Goal: Task Accomplishment & Management: Manage account settings

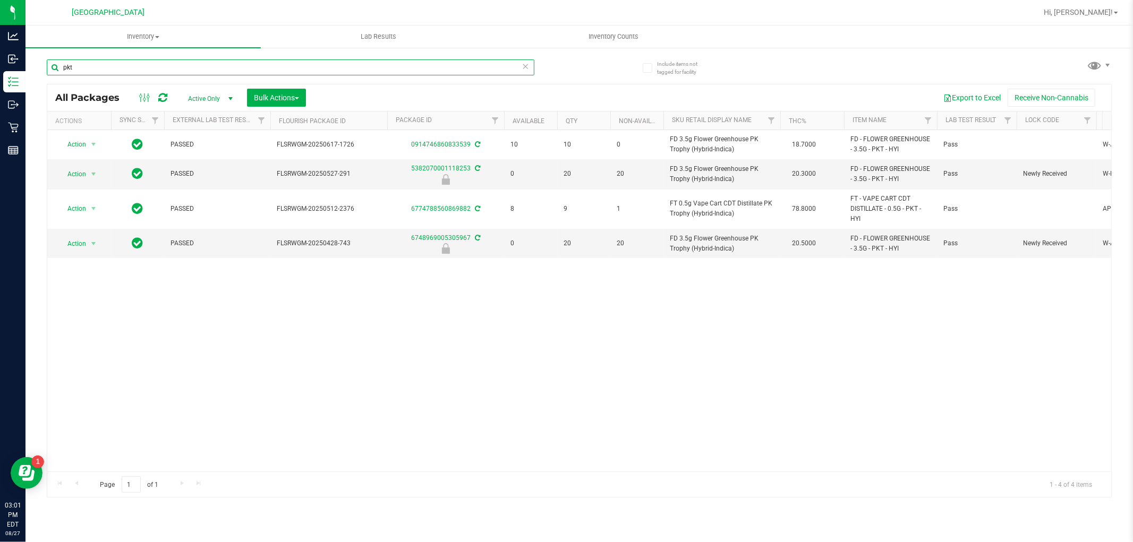
click at [135, 65] on input "pkt" at bounding box center [291, 67] width 488 height 16
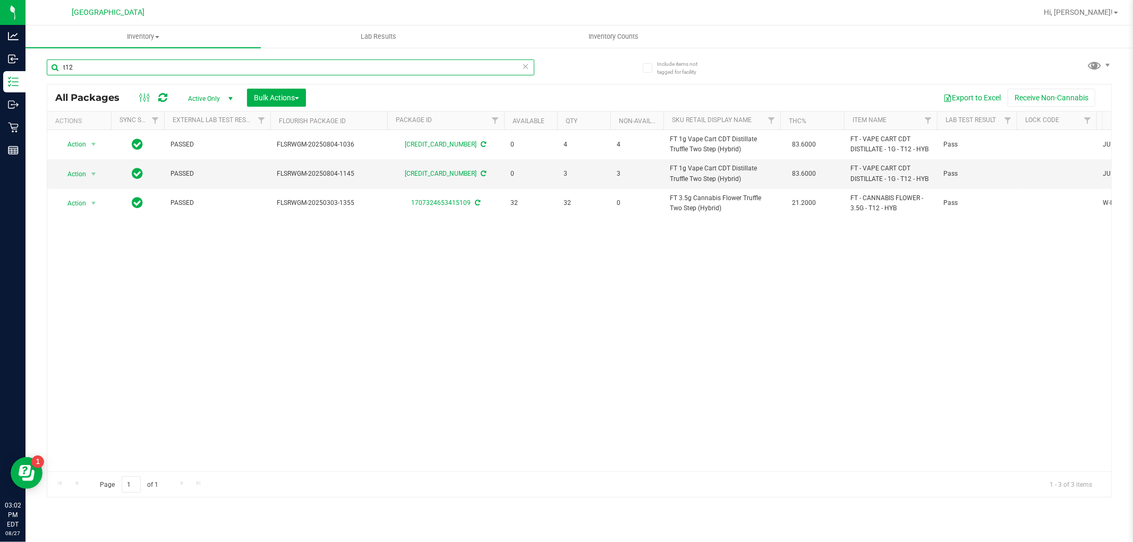
type input "t12"
click at [112, 73] on input "t12" at bounding box center [291, 67] width 488 height 16
type input "5348688108627542"
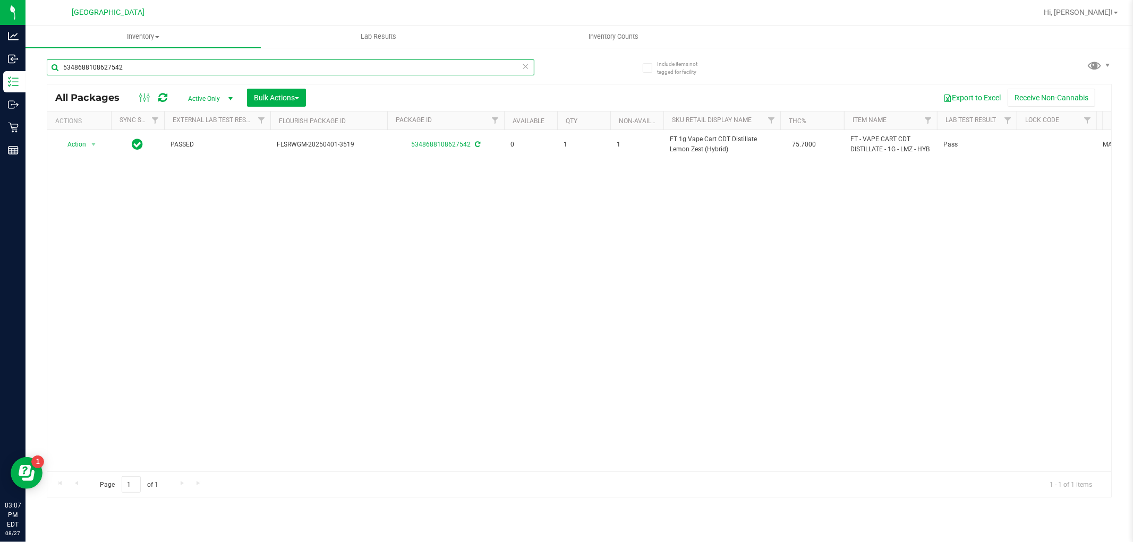
click at [123, 61] on input "5348688108627542" at bounding box center [291, 67] width 488 height 16
click at [124, 70] on input "5348688108627542" at bounding box center [291, 67] width 488 height 16
click at [121, 65] on input "text" at bounding box center [291, 67] width 488 height 16
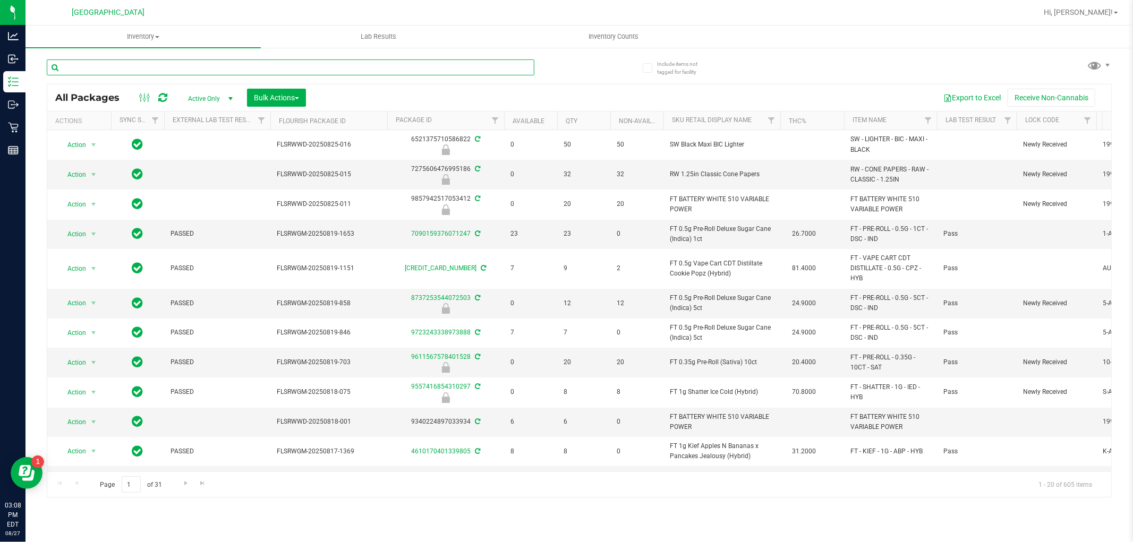
click at [366, 69] on input "text" at bounding box center [291, 67] width 488 height 16
click at [135, 72] on input "text" at bounding box center [291, 67] width 488 height 16
click at [134, 71] on input "text" at bounding box center [291, 67] width 488 height 16
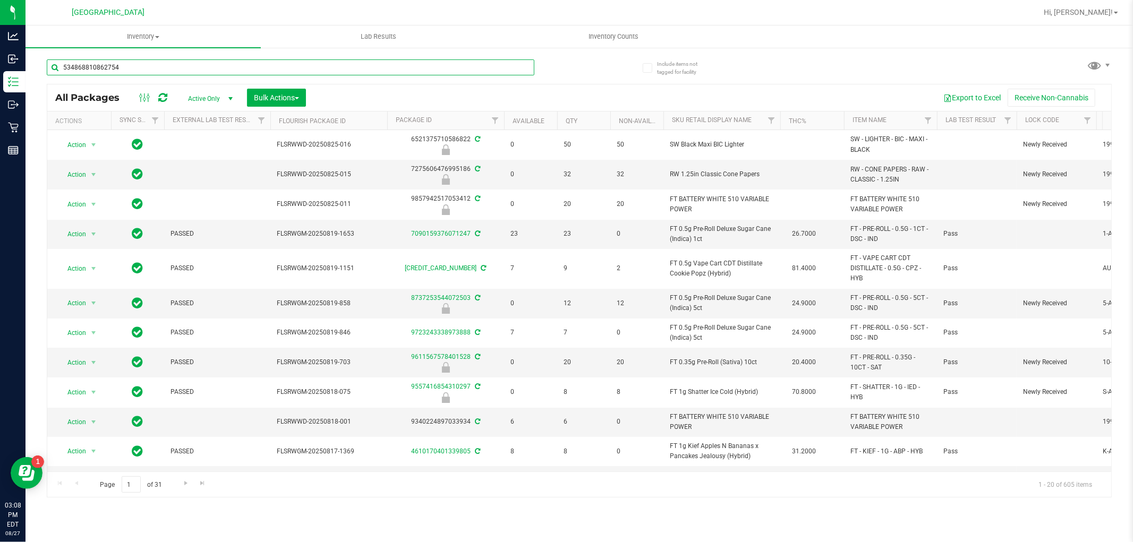
type input "5348688108627542"
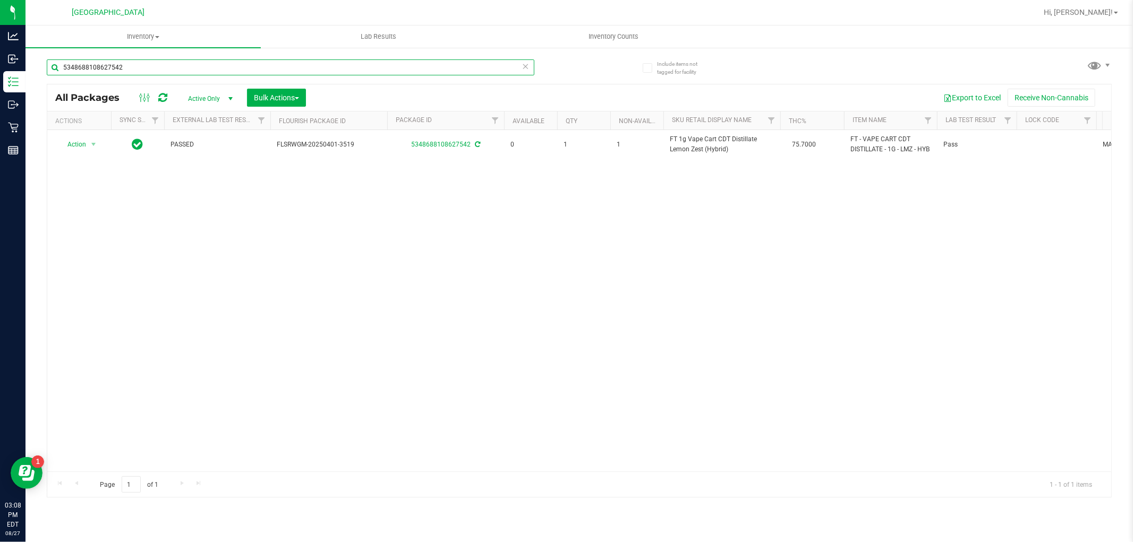
click at [131, 71] on input "5348688108627542" at bounding box center [291, 67] width 488 height 16
click at [148, 68] on input "5348688108627542" at bounding box center [291, 67] width 488 height 16
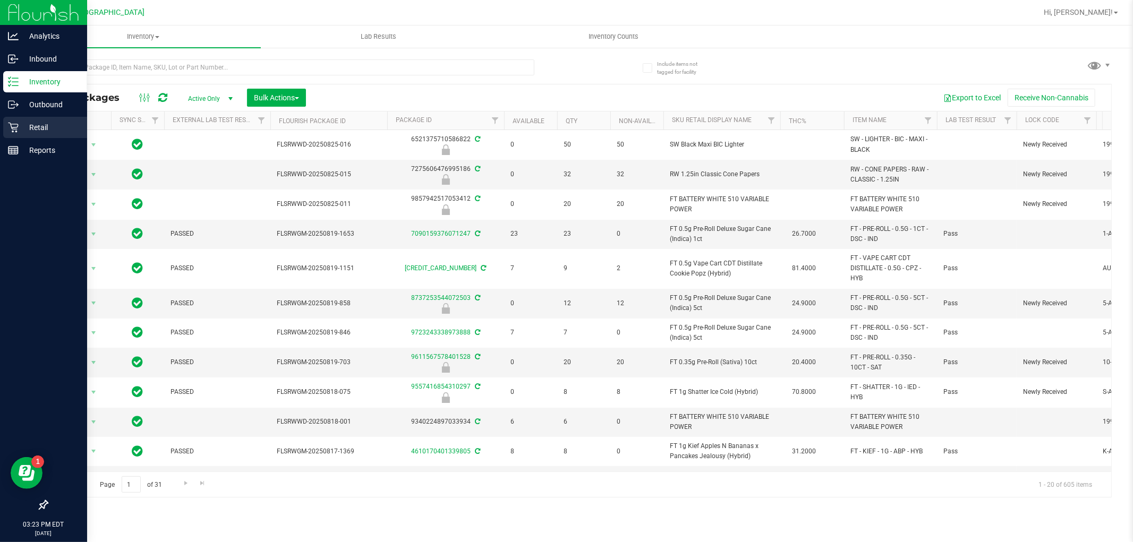
click at [25, 126] on p "Retail" at bounding box center [51, 127] width 64 height 13
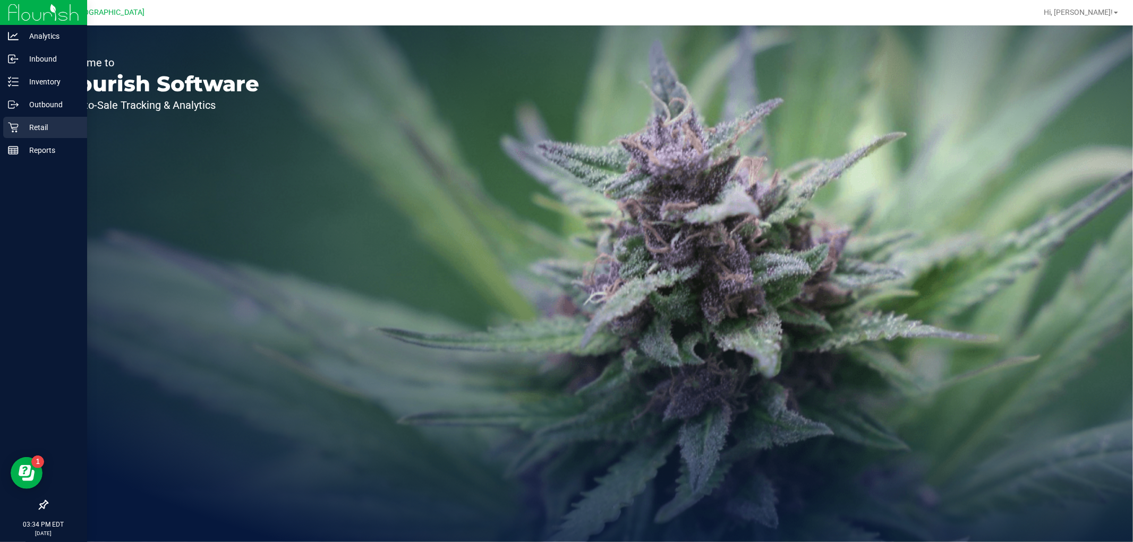
click at [20, 121] on p "Retail" at bounding box center [51, 127] width 64 height 13
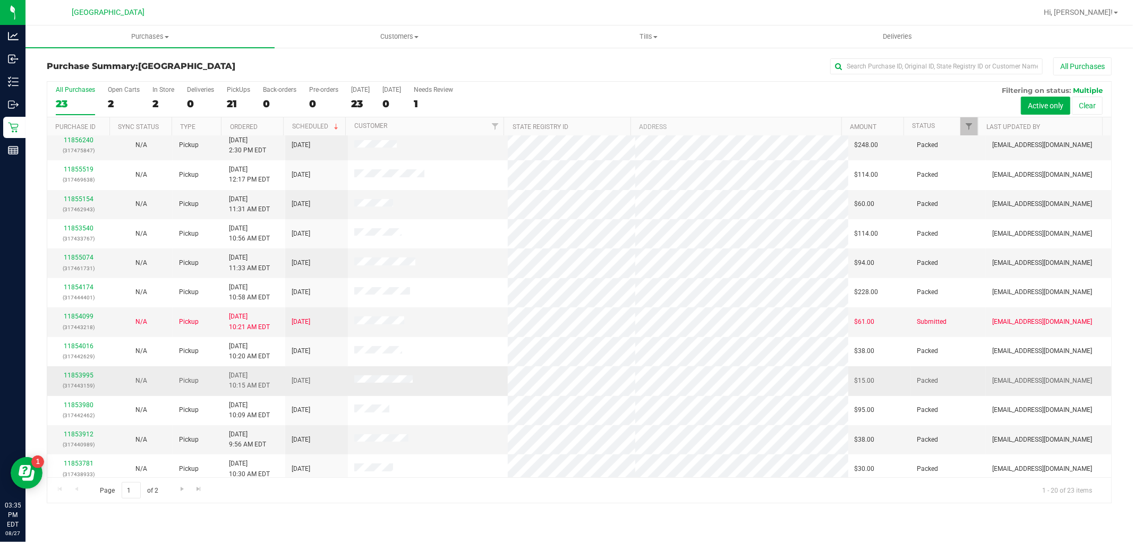
scroll to position [246, 0]
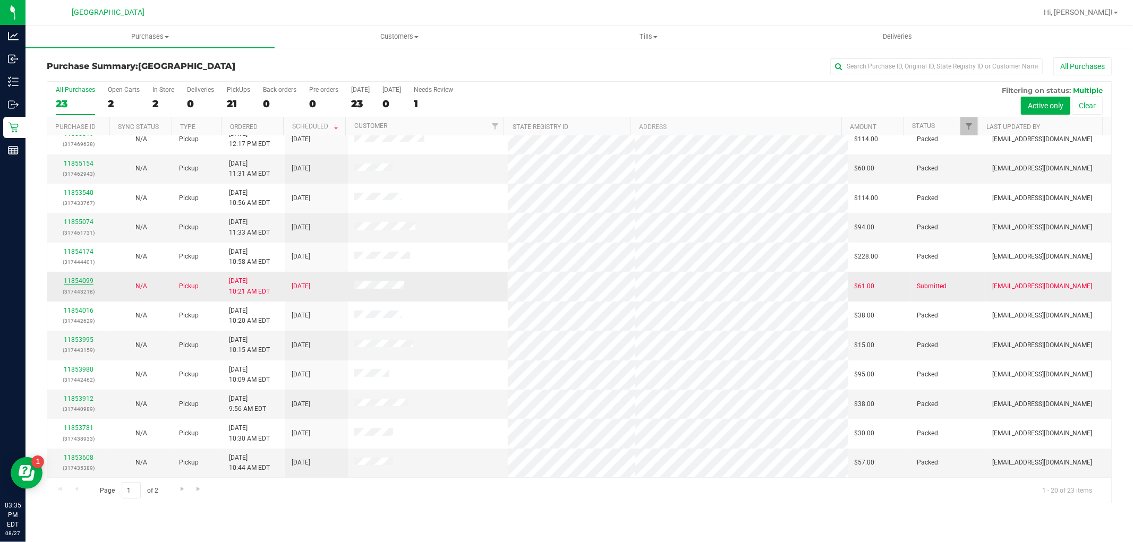
click at [86, 282] on link "11854099" at bounding box center [79, 280] width 30 height 7
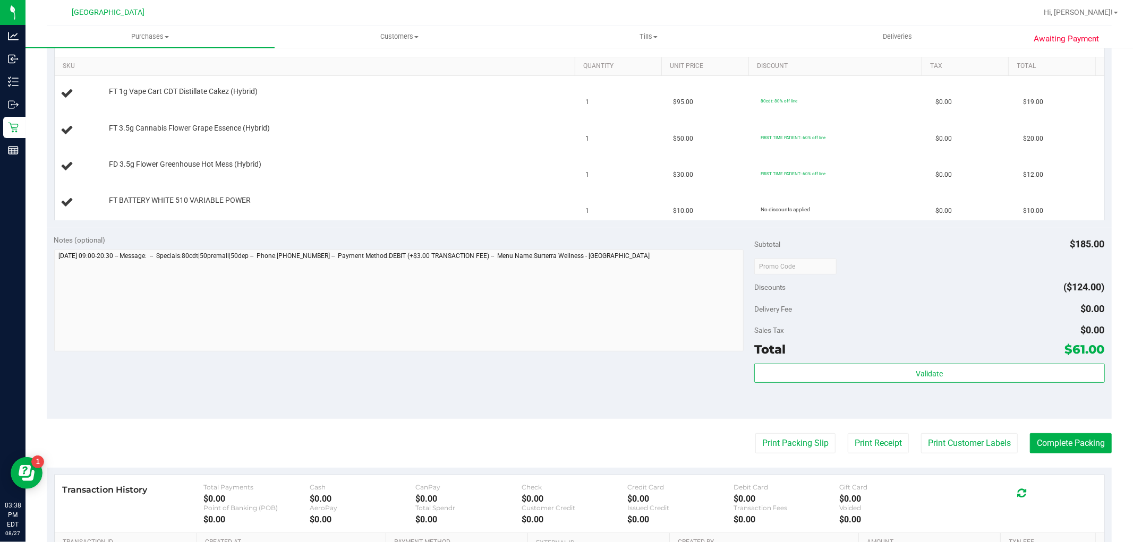
scroll to position [115, 0]
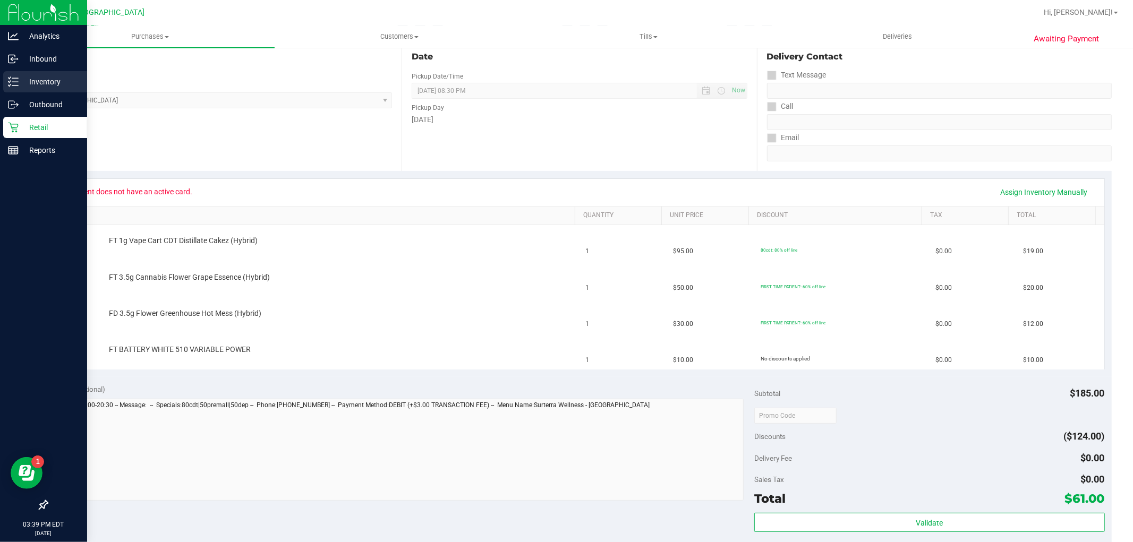
click at [0, 82] on link "Inventory" at bounding box center [43, 82] width 87 height 23
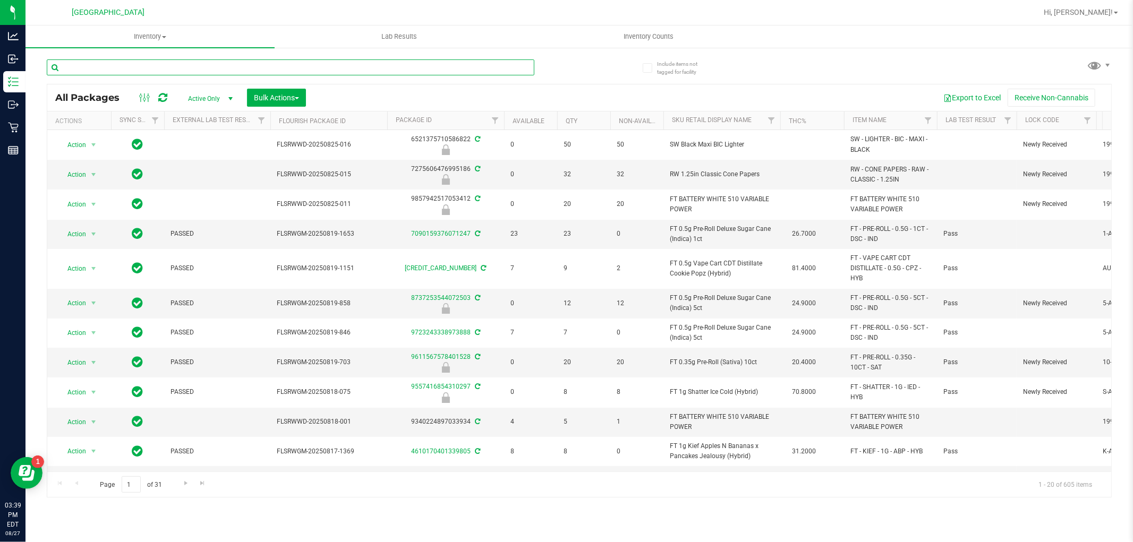
click at [177, 67] on input "text" at bounding box center [291, 67] width 488 height 16
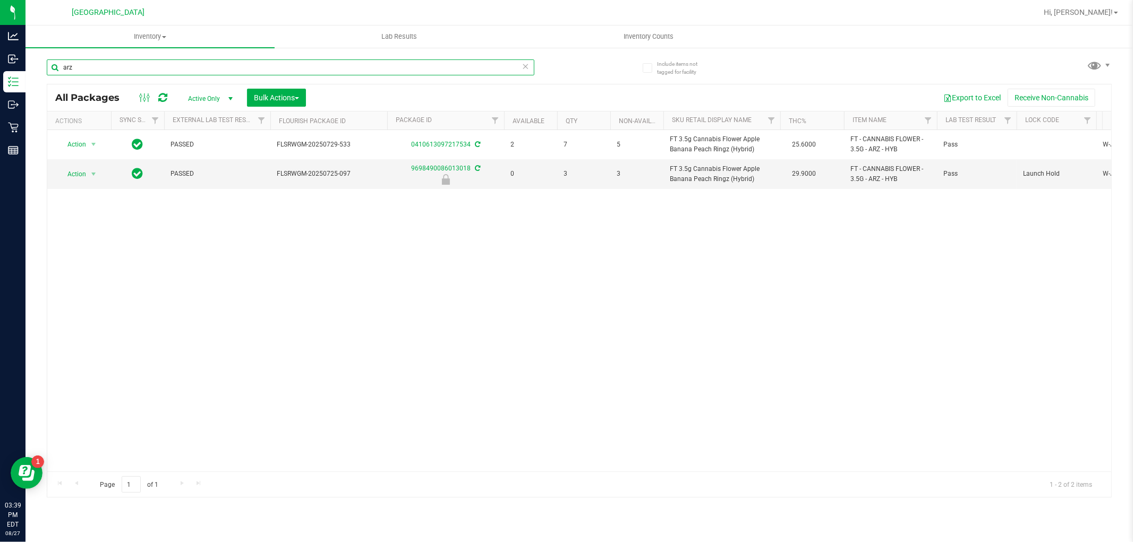
type input "arz"
click at [603, 209] on div "Action Action Adjust qty Create package Edit attributes Global inventory Locate…" at bounding box center [579, 300] width 1064 height 341
click at [236, 245] on div "Action Action Adjust qty Create package Edit attributes Global inventory Locate…" at bounding box center [579, 300] width 1064 height 341
drag, startPoint x: 469, startPoint y: 337, endPoint x: 327, endPoint y: 25, distance: 342.5
click at [464, 320] on div "Action Action Adjust qty Create package Edit attributes Global inventory Locate…" at bounding box center [579, 300] width 1064 height 341
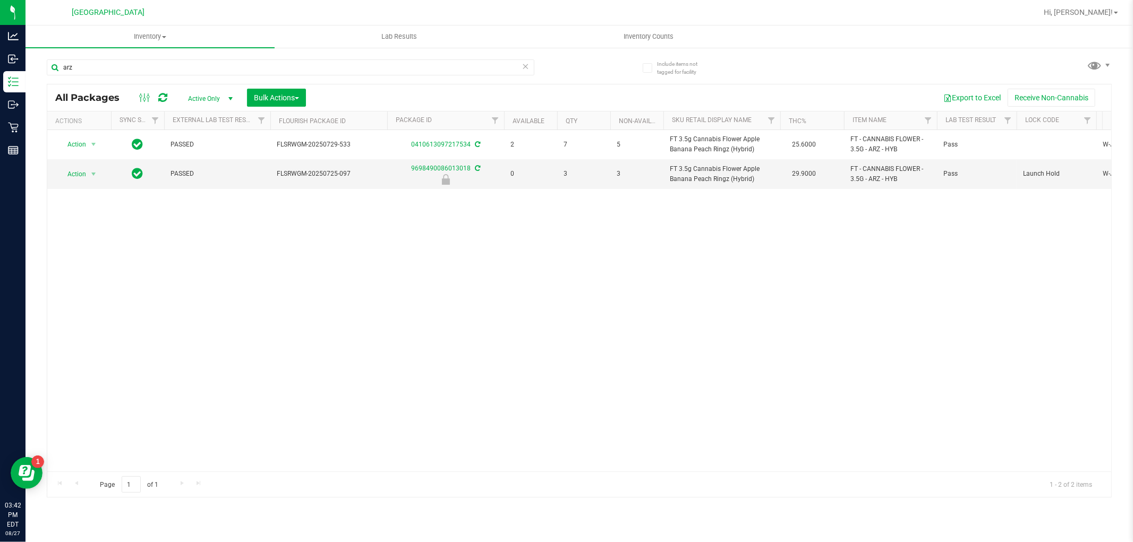
click at [496, 353] on div "Action Action Adjust qty Create package Edit attributes Global inventory Locate…" at bounding box center [579, 300] width 1064 height 341
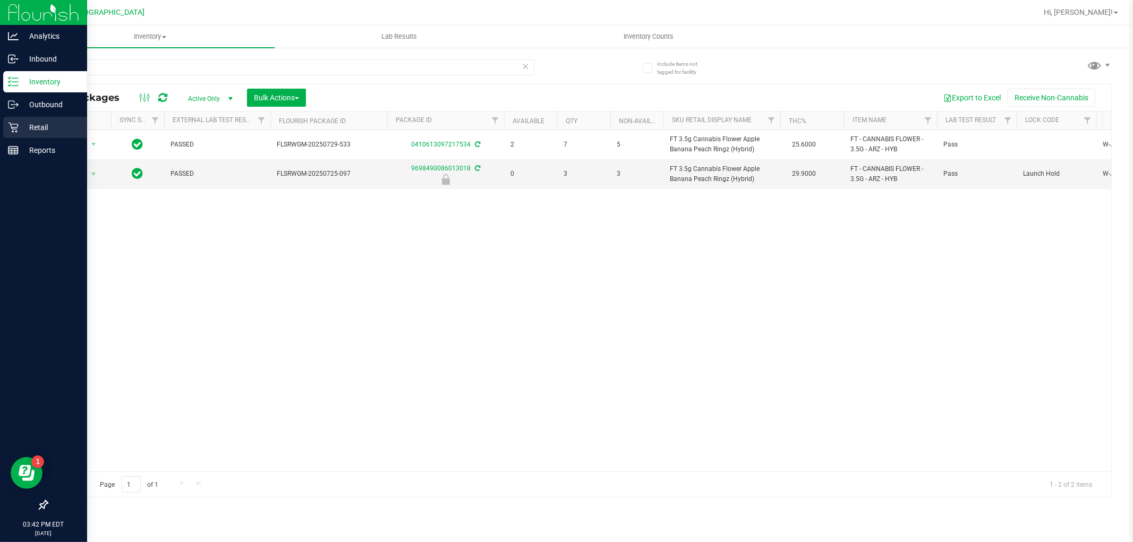
click at [45, 129] on p "Retail" at bounding box center [51, 127] width 64 height 13
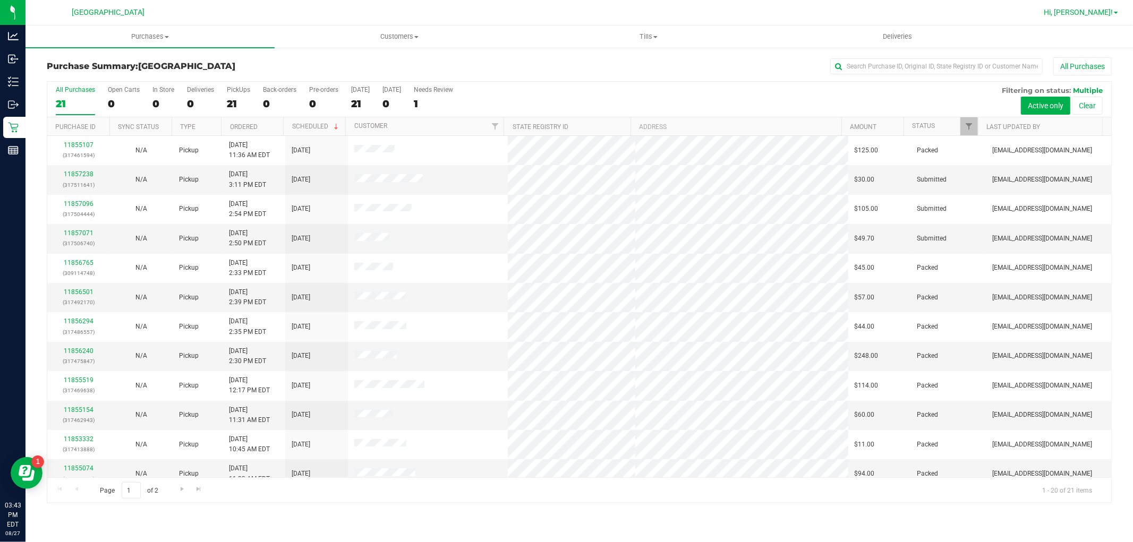
click at [1106, 13] on span "Hi, [PERSON_NAME]!" at bounding box center [1078, 12] width 69 height 8
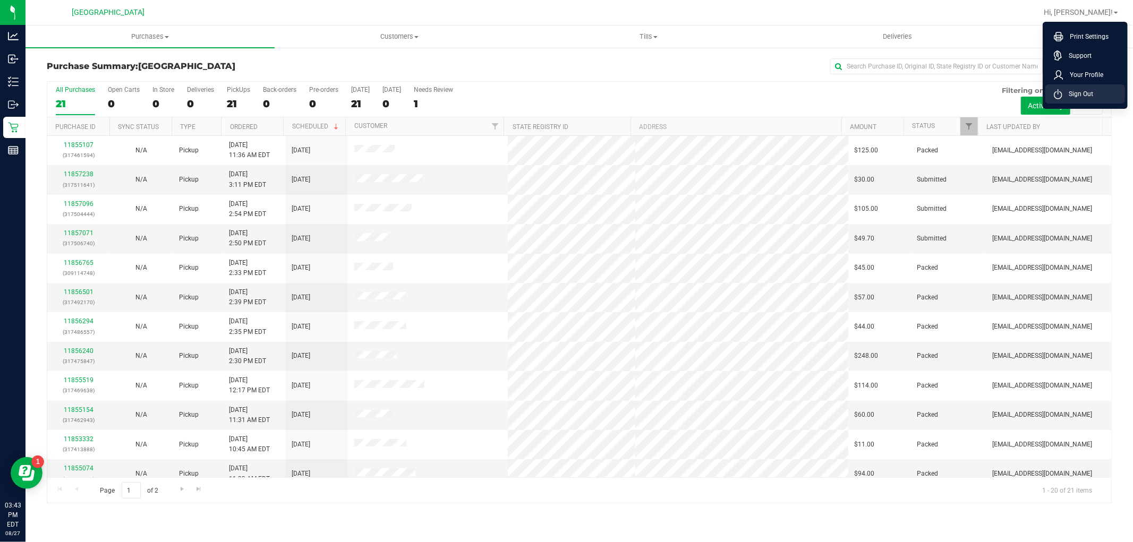
click at [1081, 89] on span "Sign Out" at bounding box center [1077, 94] width 31 height 11
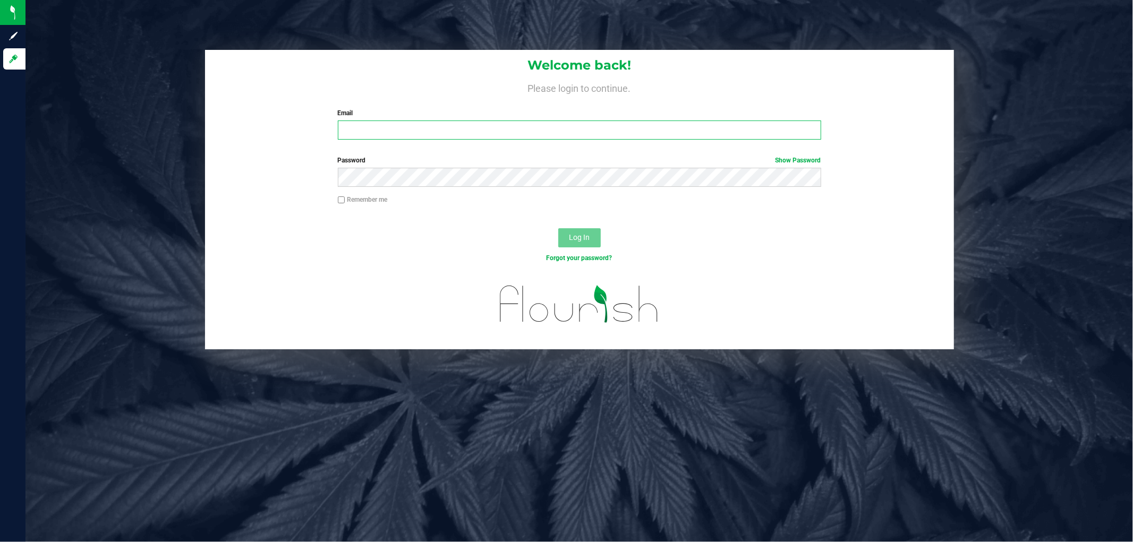
click at [517, 136] on input "Email" at bounding box center [579, 130] width 483 height 19
click at [518, 125] on input "Email" at bounding box center [579, 130] width 483 height 19
type input "[EMAIL_ADDRESS][DOMAIN_NAME]"
click at [558, 228] on button "Log In" at bounding box center [579, 237] width 42 height 19
